Goal: Obtain resource: Obtain resource

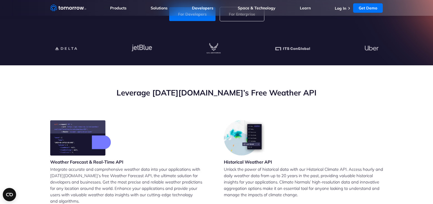
scroll to position [55, 0]
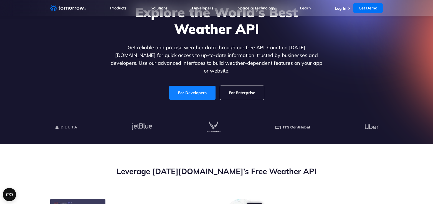
click at [195, 87] on link "For Developers" at bounding box center [192, 93] width 46 height 14
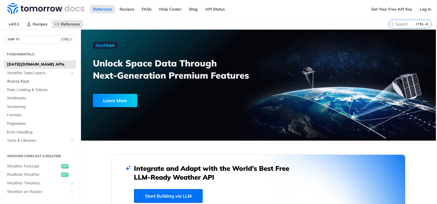
click at [35, 82] on span "Access Keys" at bounding box center [40, 82] width 67 height 6
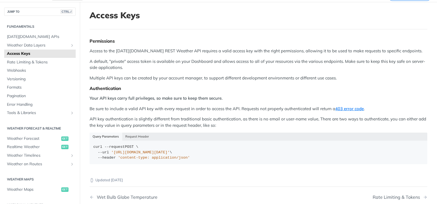
scroll to position [55, 0]
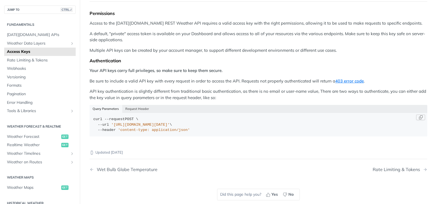
drag, startPoint x: 111, startPoint y: 124, endPoint x: 217, endPoint y: 125, distance: 105.9
click at [170, 125] on span "'[URL][DOMAIN_NAME][DATE]'" at bounding box center [140, 125] width 59 height 4
copy span "'[URL][DOMAIN_NAME][DATE]'"
